Goal: Transaction & Acquisition: Purchase product/service

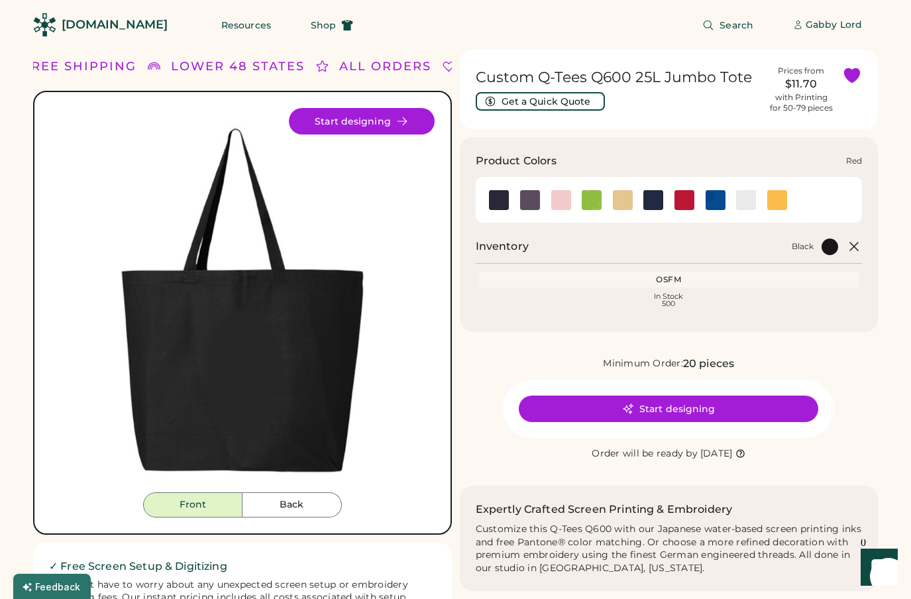
click at [679, 203] on img at bounding box center [685, 200] width 20 height 20
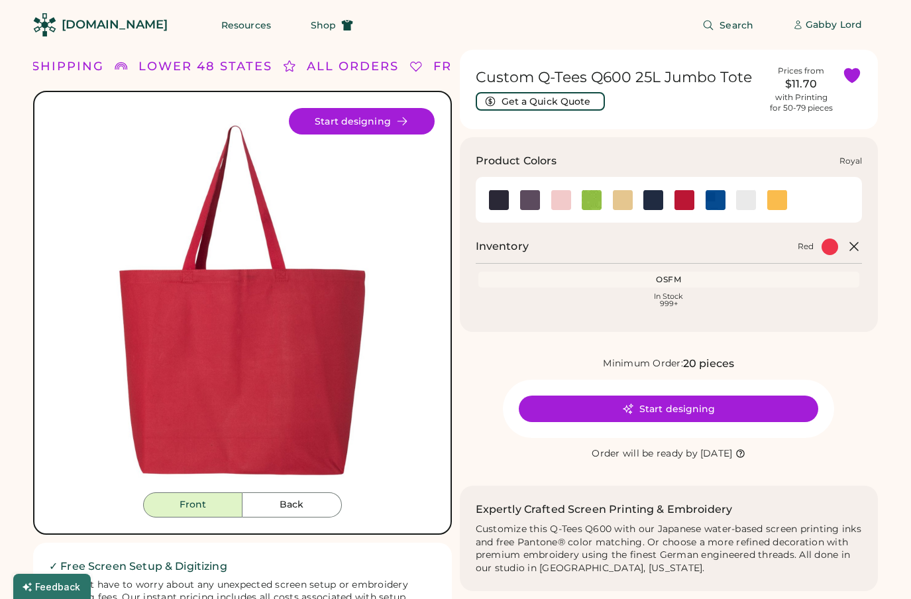
click at [714, 199] on img at bounding box center [716, 200] width 20 height 20
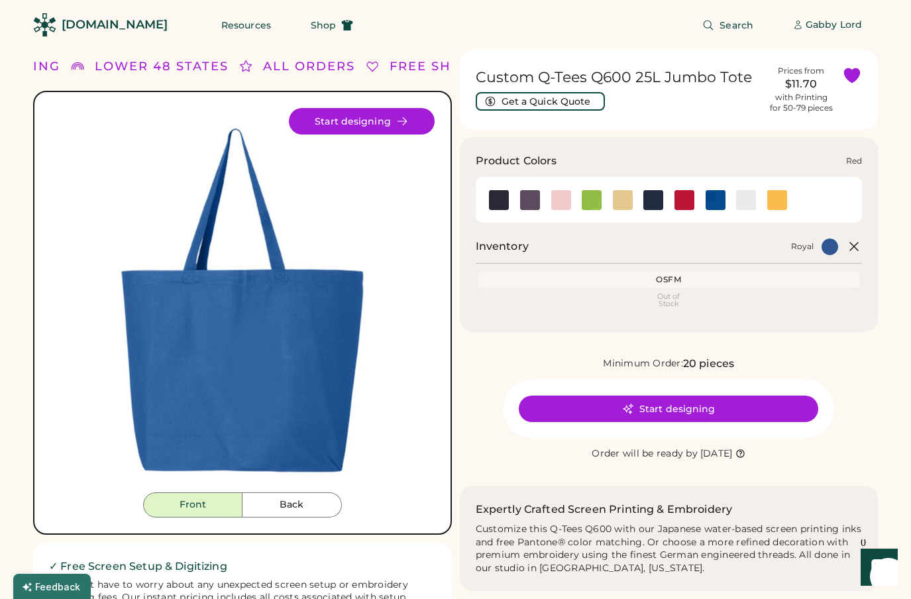
click at [684, 199] on img at bounding box center [685, 200] width 20 height 20
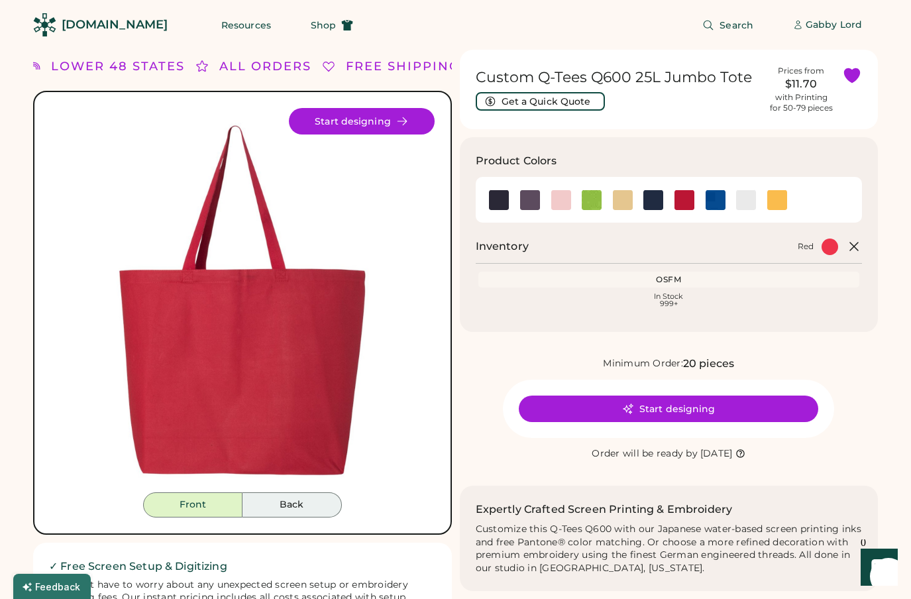
click at [286, 511] on button "Back" at bounding box center [292, 504] width 99 height 25
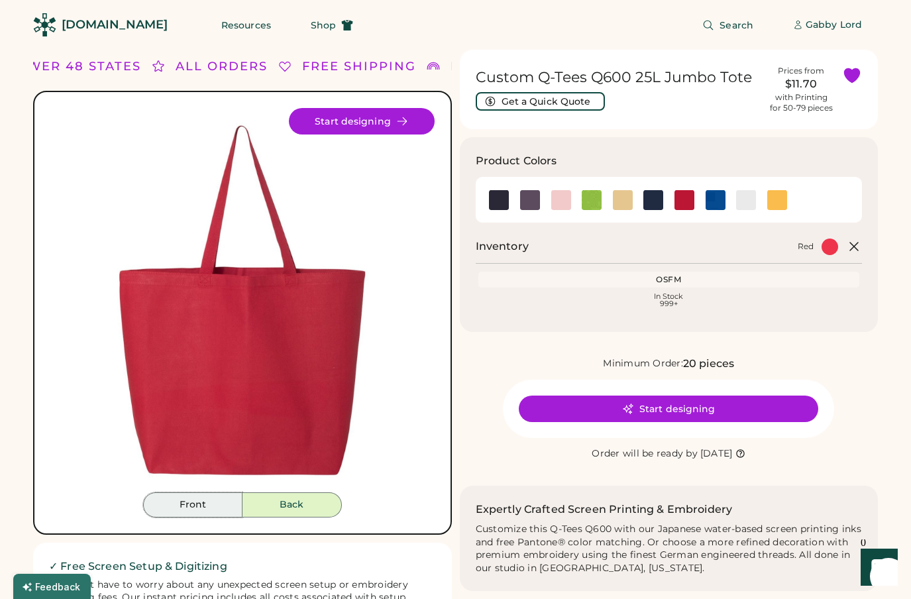
click at [213, 510] on button "Front" at bounding box center [192, 504] width 99 height 25
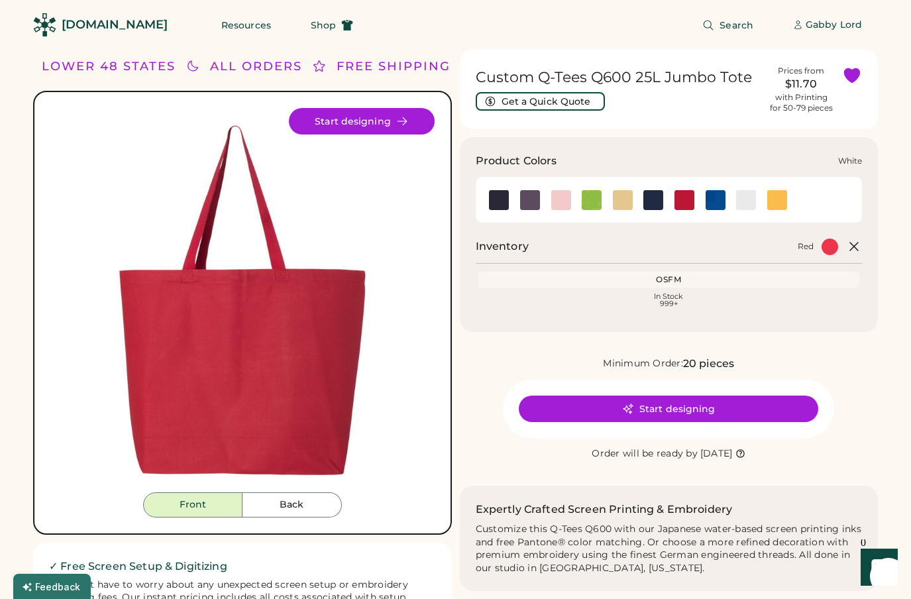
click at [744, 201] on img at bounding box center [746, 200] width 20 height 20
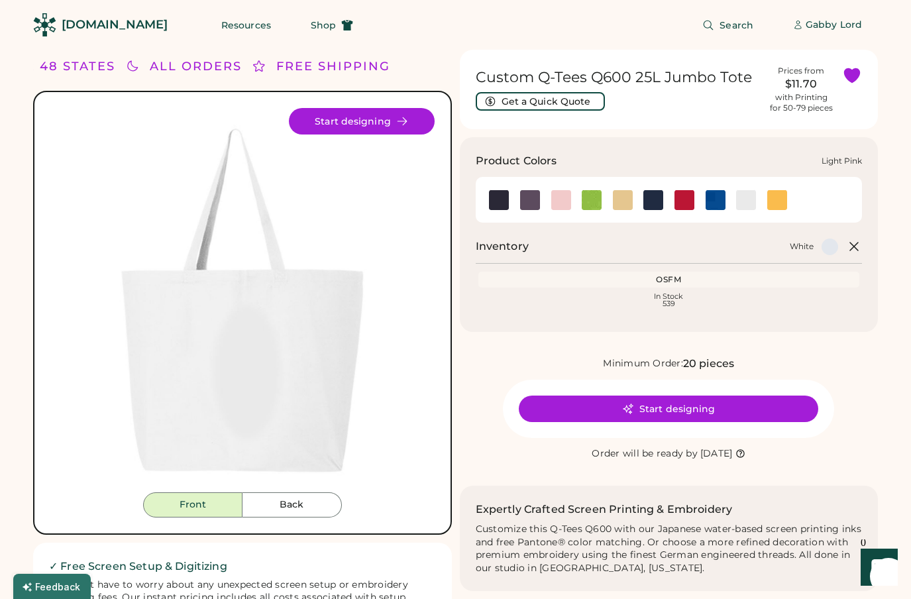
click at [557, 203] on img at bounding box center [561, 200] width 20 height 20
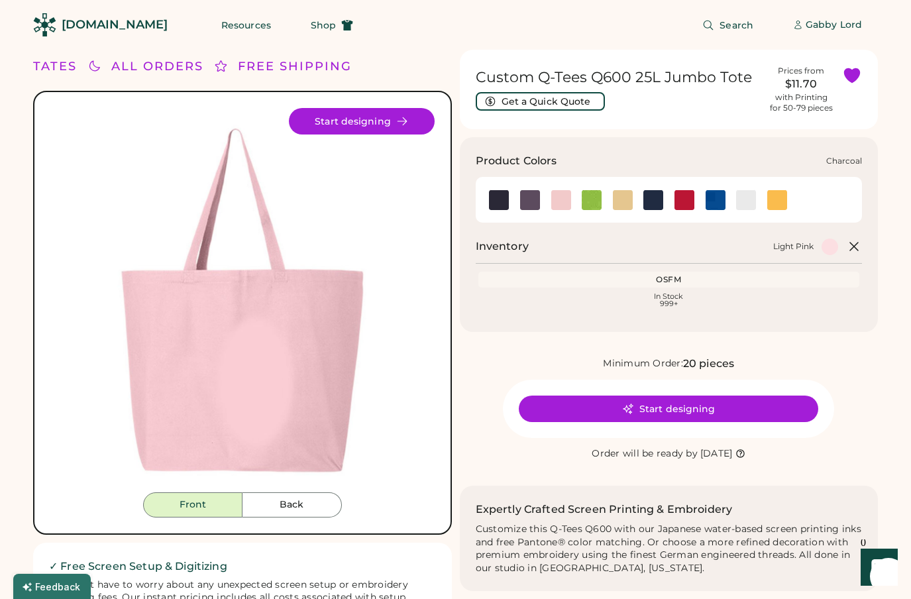
click at [530, 204] on img at bounding box center [530, 200] width 20 height 20
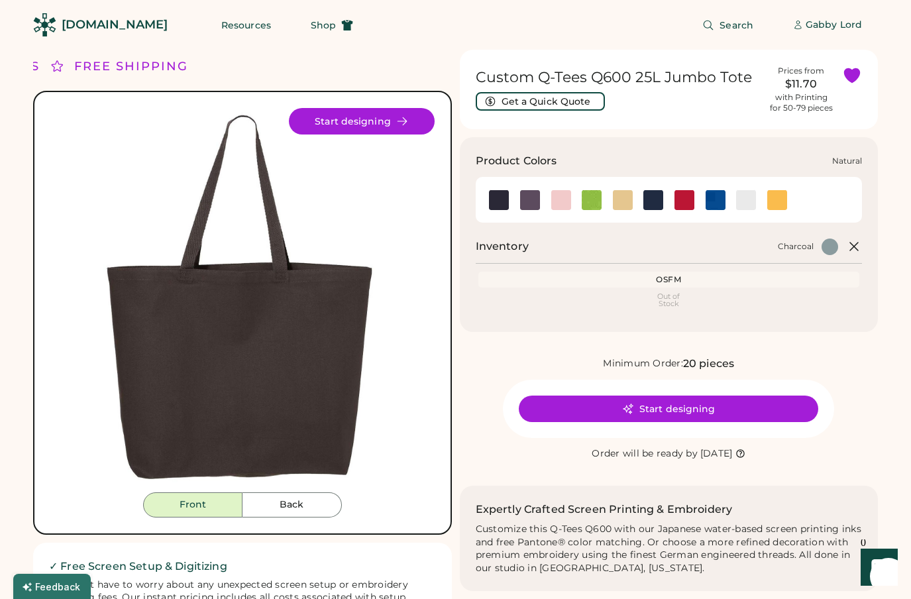
click at [617, 197] on img at bounding box center [623, 200] width 20 height 20
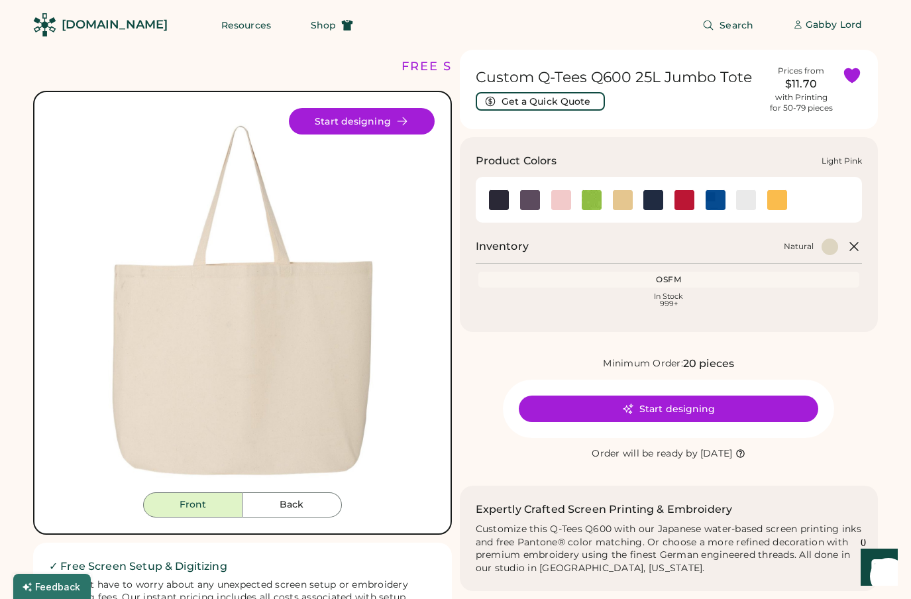
click at [552, 207] on img at bounding box center [561, 200] width 20 height 20
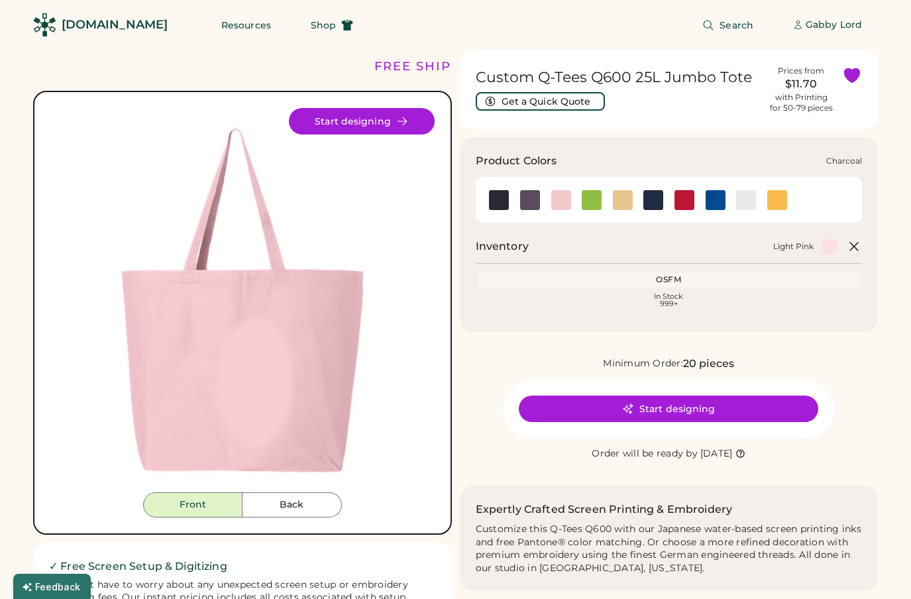
click at [522, 205] on img at bounding box center [530, 200] width 20 height 20
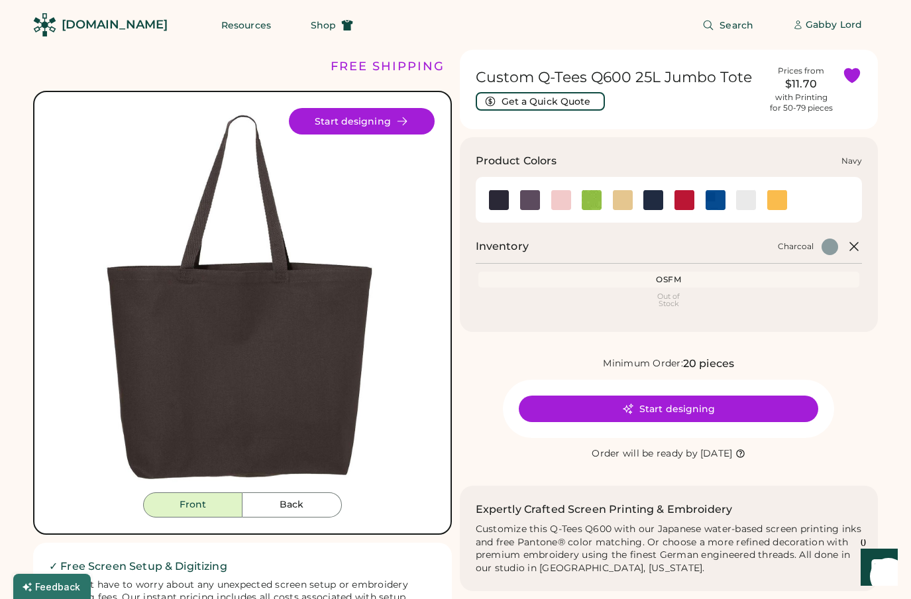
click at [657, 199] on img at bounding box center [653, 200] width 20 height 20
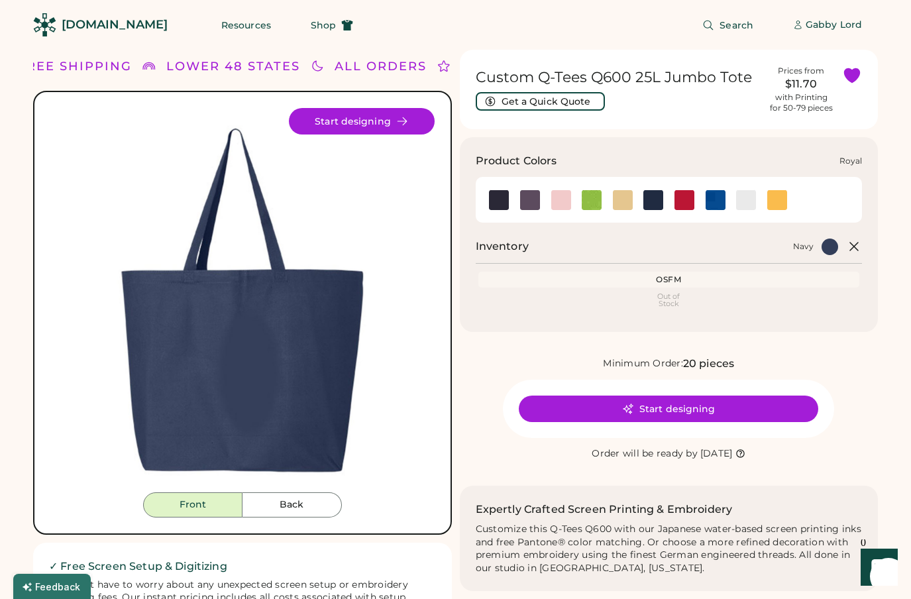
click at [718, 201] on img at bounding box center [716, 200] width 20 height 20
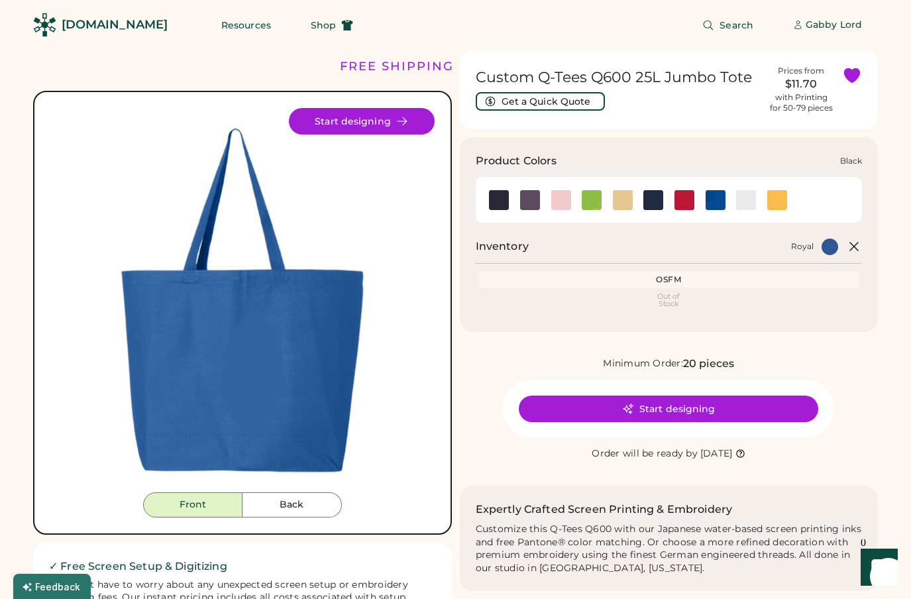
click at [498, 205] on img at bounding box center [499, 200] width 20 height 20
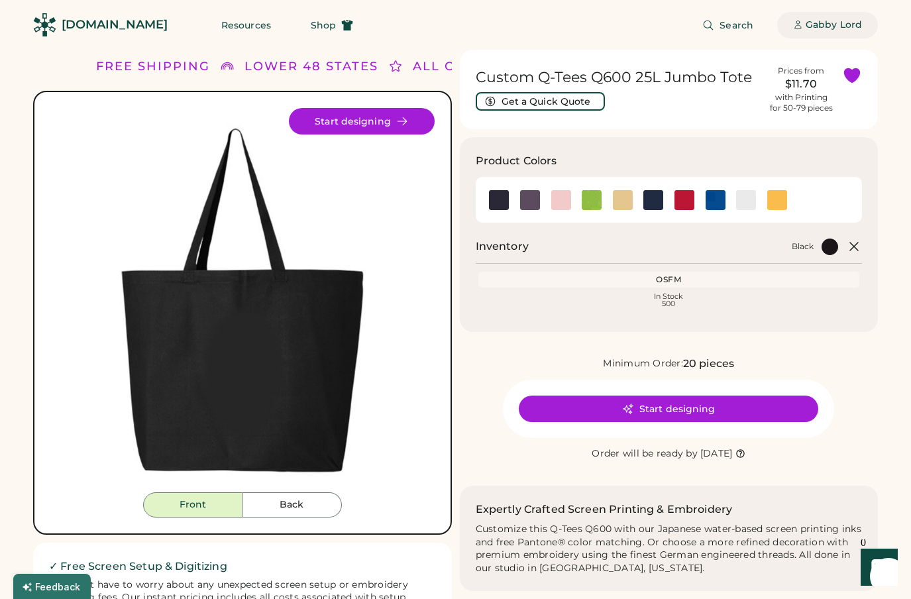
click at [838, 24] on div "Gabby Lord" at bounding box center [834, 25] width 56 height 13
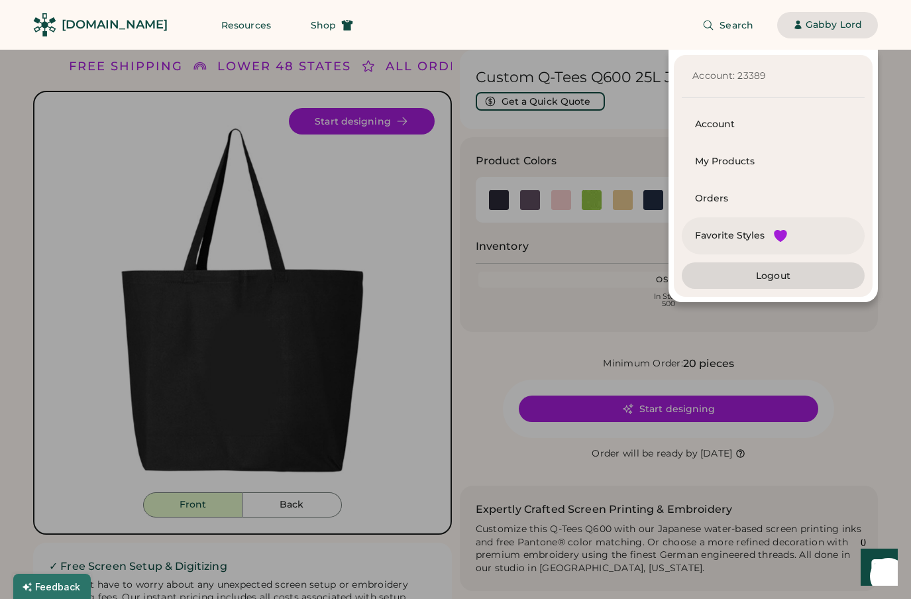
click at [730, 233] on div "Favorite Styles" at bounding box center [730, 235] width 70 height 13
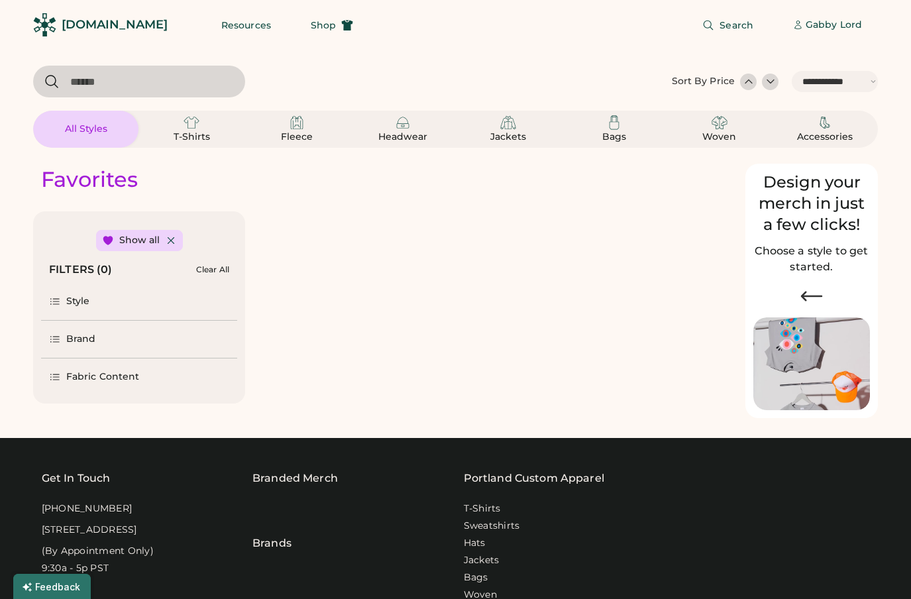
select select "*****"
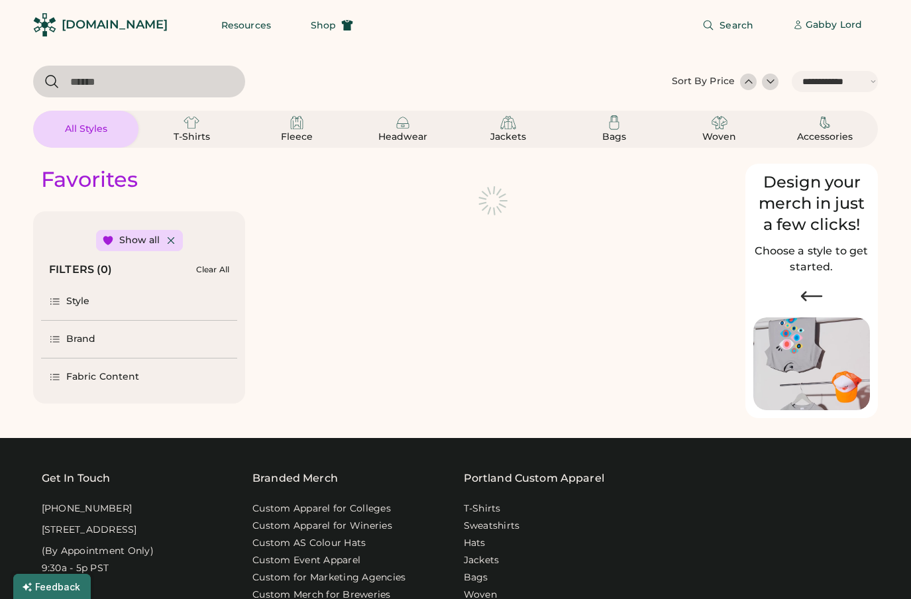
select select "*"
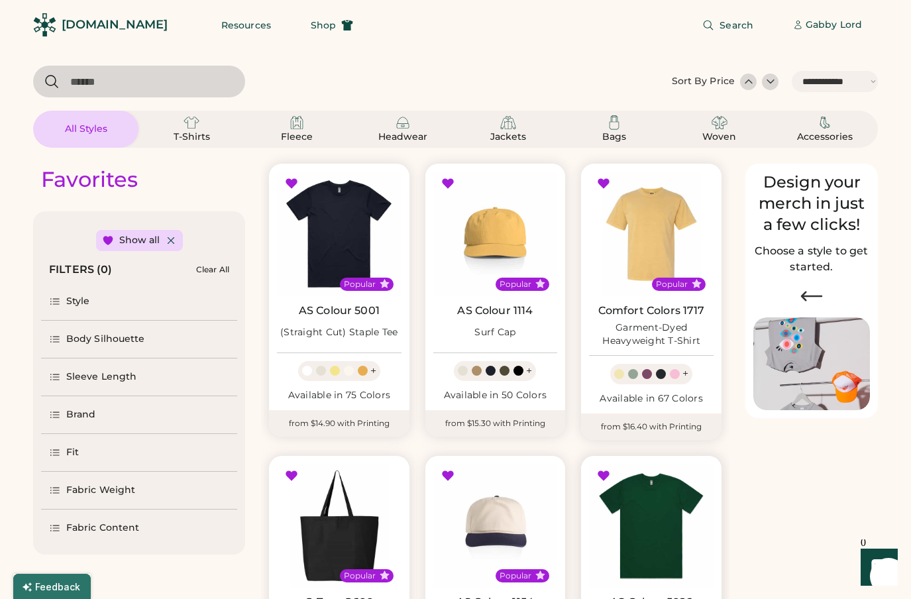
scroll to position [318, 0]
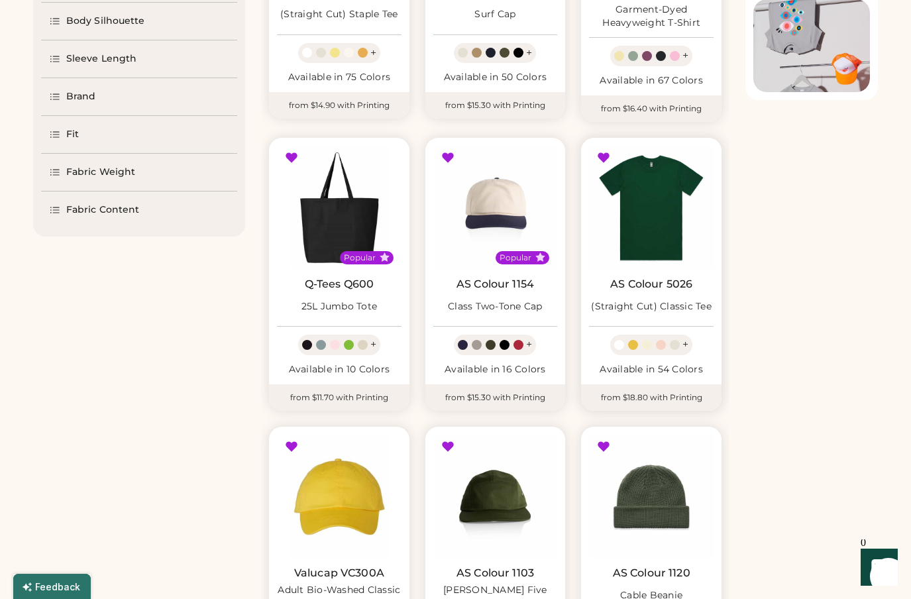
select select "*****"
select select "*"
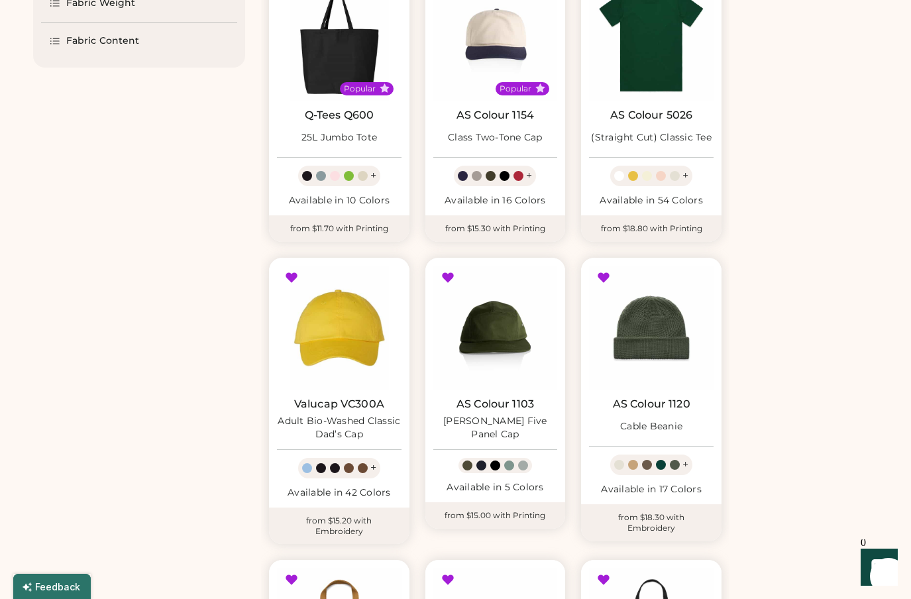
scroll to position [0, 0]
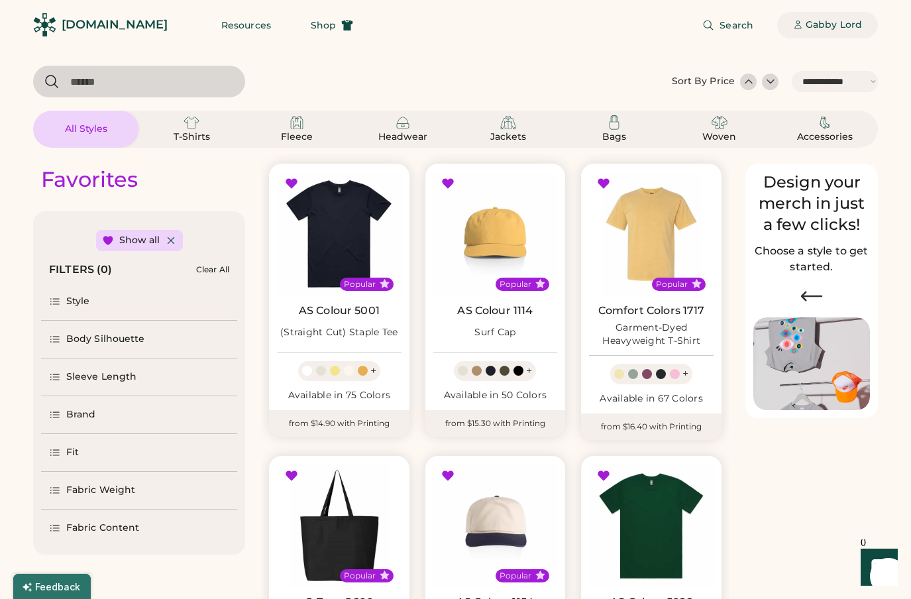
click at [834, 24] on div "Gabby Lord" at bounding box center [834, 25] width 56 height 13
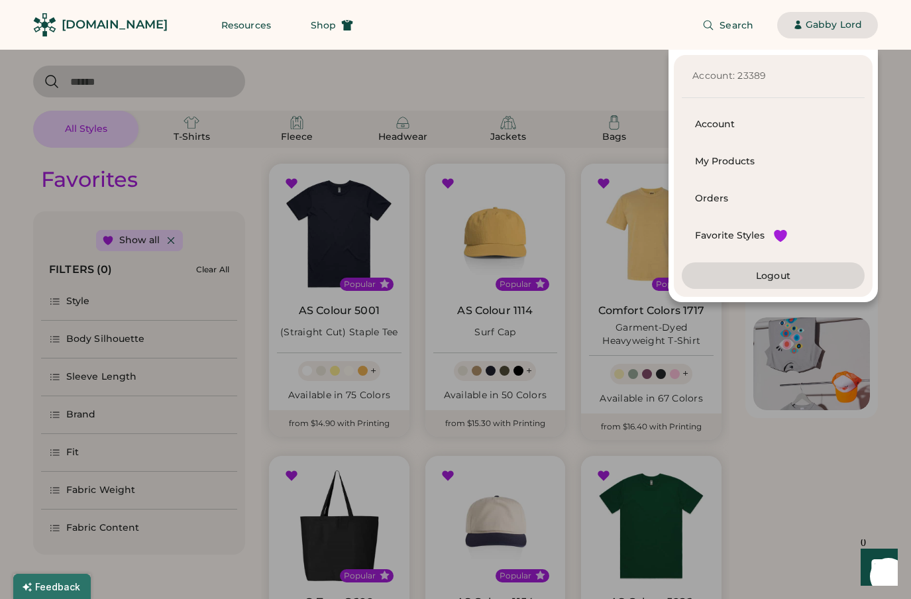
click at [504, 83] on div "Account: 23389 Account My Products Orders Favorite Styles Logout" at bounding box center [439, 176] width 878 height 252
click at [777, 500] on div at bounding box center [455, 299] width 911 height 599
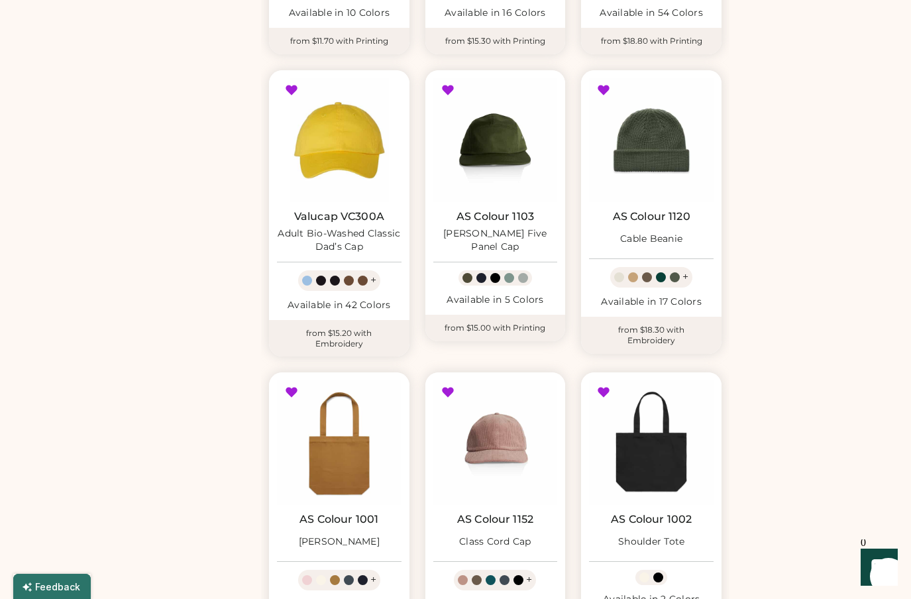
scroll to position [843, 0]
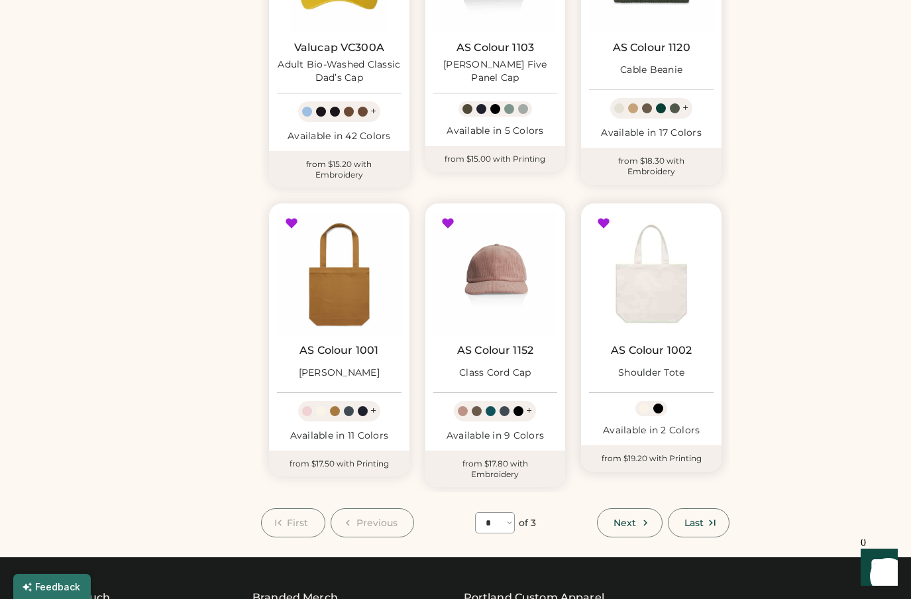
click at [657, 285] on img at bounding box center [651, 273] width 125 height 125
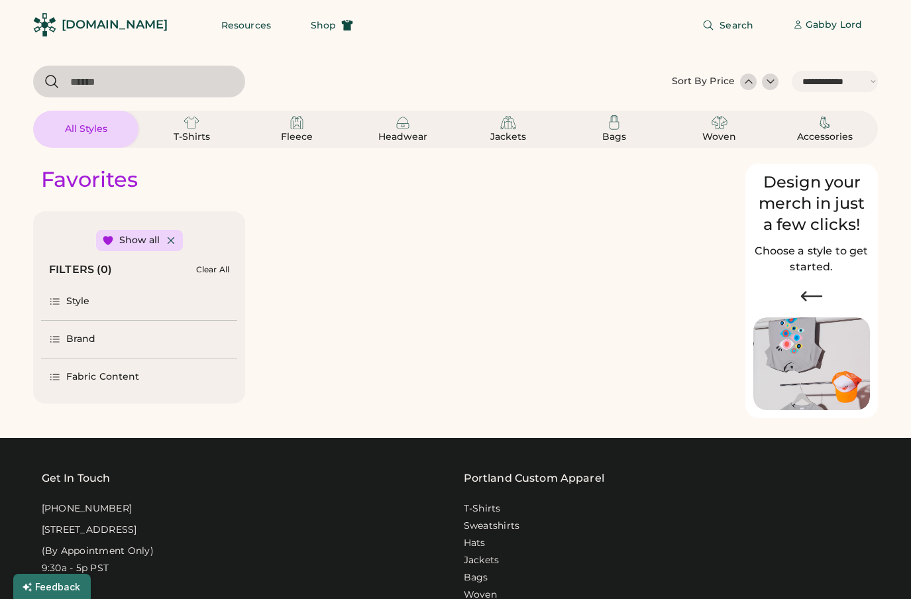
select select "*****"
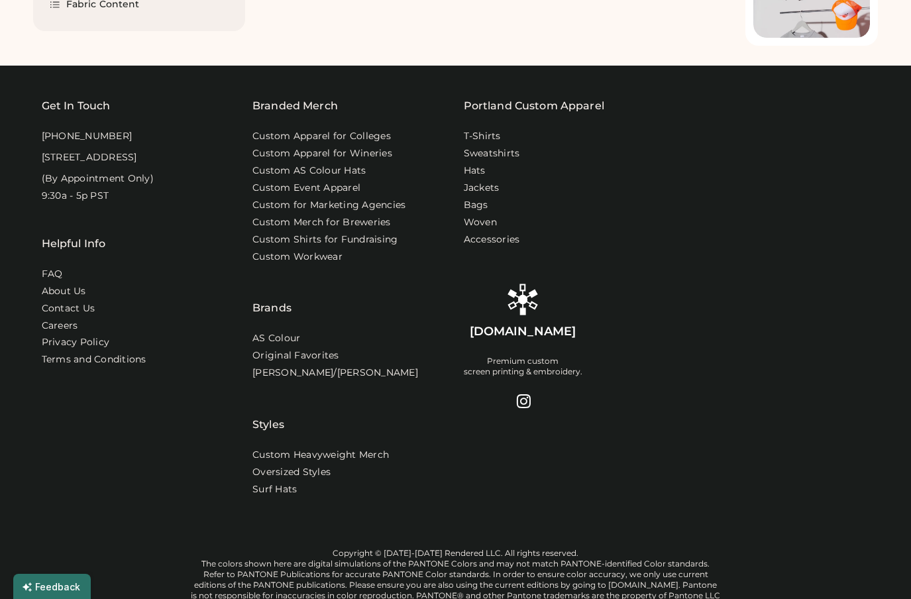
select select "*"
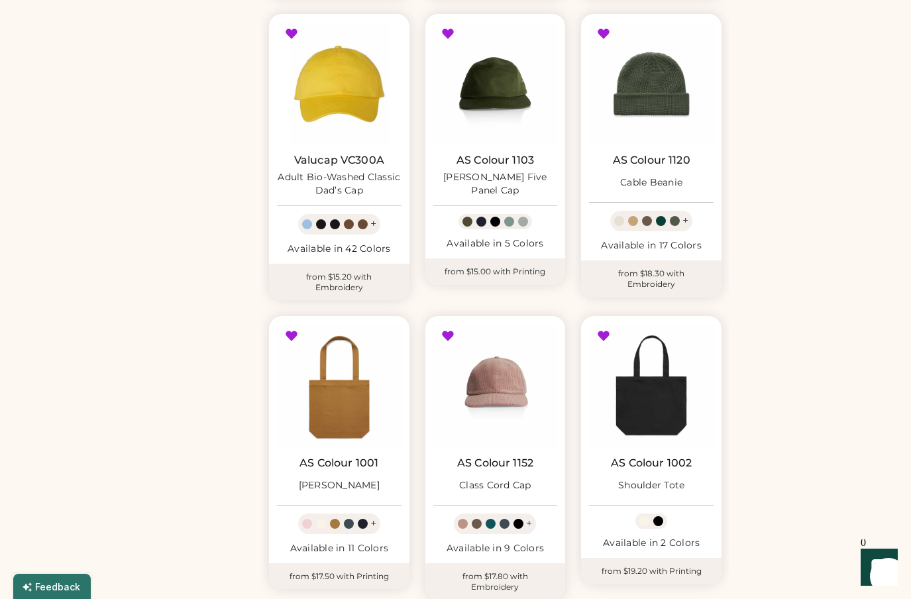
scroll to position [841, 0]
